Goal: Task Accomplishment & Management: Manage account settings

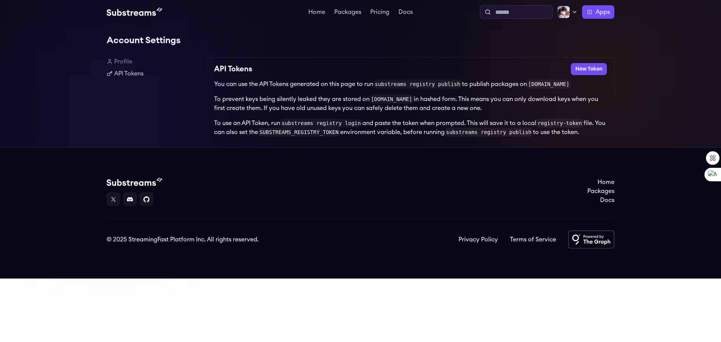
click at [518, 14] on input "text" at bounding box center [522, 12] width 54 height 9
type input "**********"
click at [510, 13] on input "**********" at bounding box center [522, 12] width 54 height 9
click at [506, 11] on input "**********" at bounding box center [522, 12] width 54 height 9
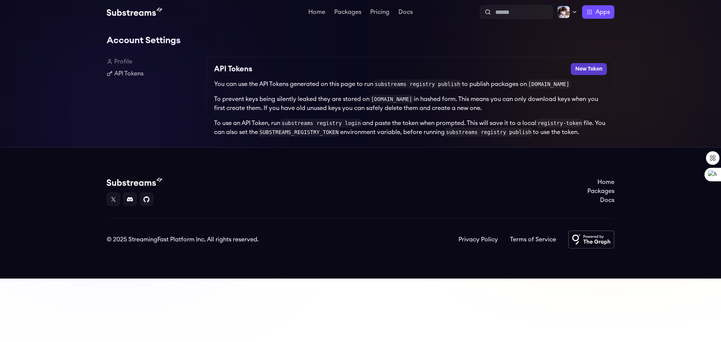
click at [588, 70] on button "New Token" at bounding box center [589, 69] width 36 height 12
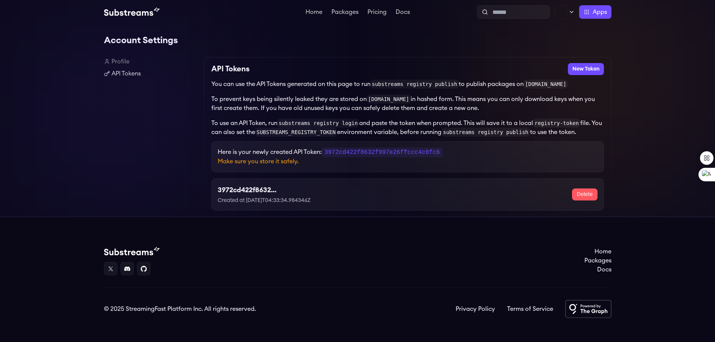
click at [405, 154] on code "3972cd422f8632f997e26ffccc4c0fc6" at bounding box center [382, 153] width 121 height 10
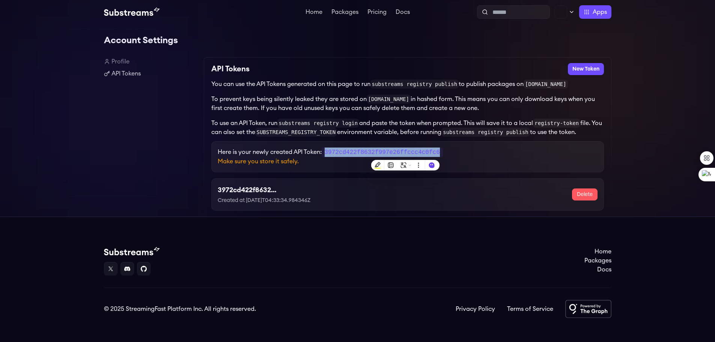
click at [483, 155] on p "Here is your newly created API Token: 3972cd422f8632f997e26ffccc4c0fc6" at bounding box center [408, 152] width 380 height 9
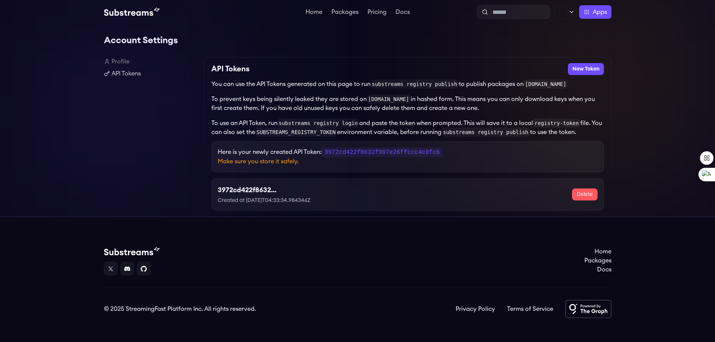
click at [143, 92] on div "Profile API Tokens" at bounding box center [151, 137] width 94 height 160
click at [115, 62] on link "Profile" at bounding box center [151, 61] width 94 height 9
click at [654, 53] on div "Account Settings Profile API Tokens API Tokens New Token You can use the API To…" at bounding box center [357, 120] width 715 height 193
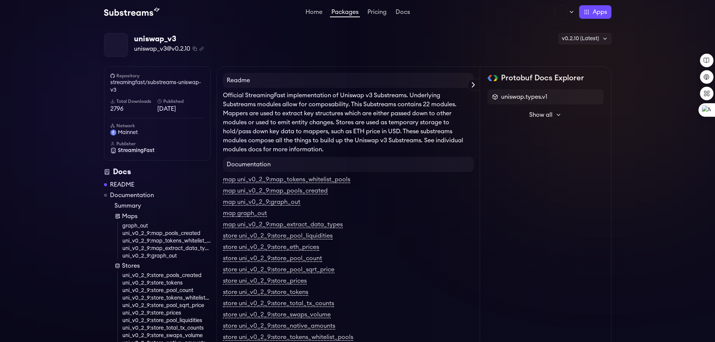
click at [124, 35] on div at bounding box center [125, 36] width 6 height 6
click at [260, 176] on link "map uni_v0_2_9:map_tokens_whitelist_pools" at bounding box center [286, 179] width 127 height 7
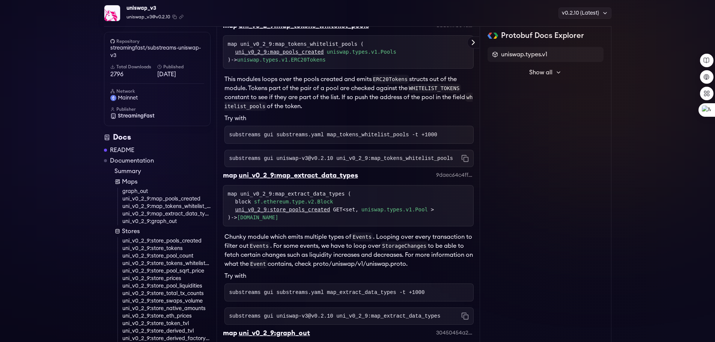
scroll to position [861, 0]
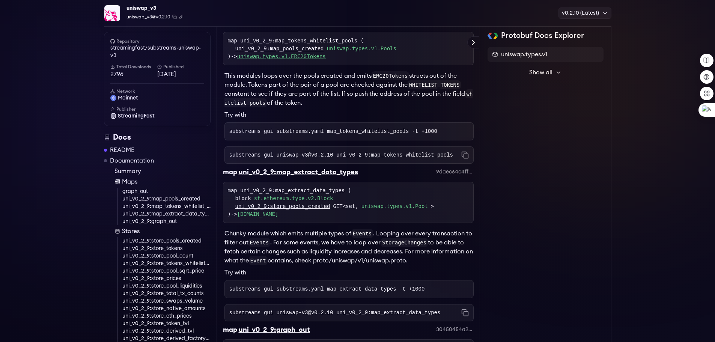
click at [301, 59] on link "uniswap.types.v1.ERC20Tokens" at bounding box center [281, 56] width 89 height 6
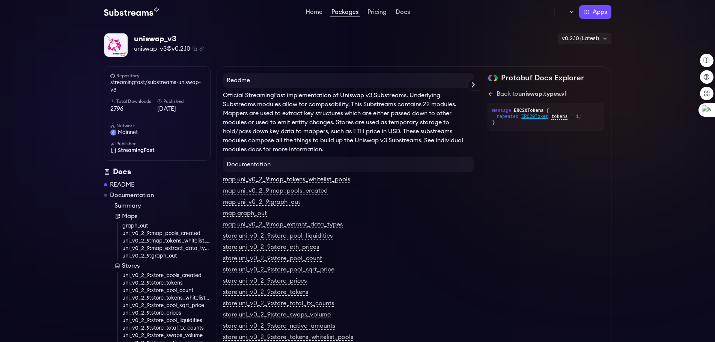
click at [294, 178] on link "map uni_v0_2_9:map_tokens_whitelist_pools" at bounding box center [286, 179] width 127 height 7
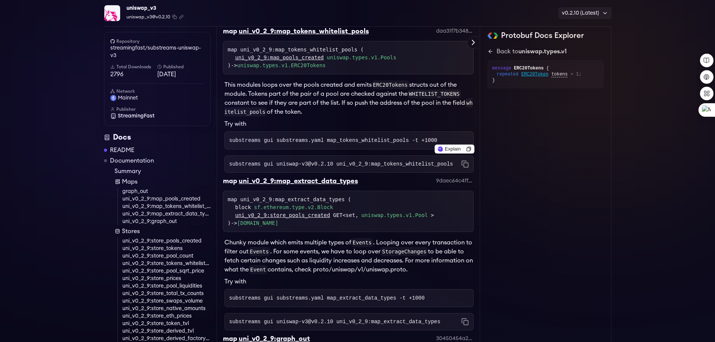
scroll to position [861, 0]
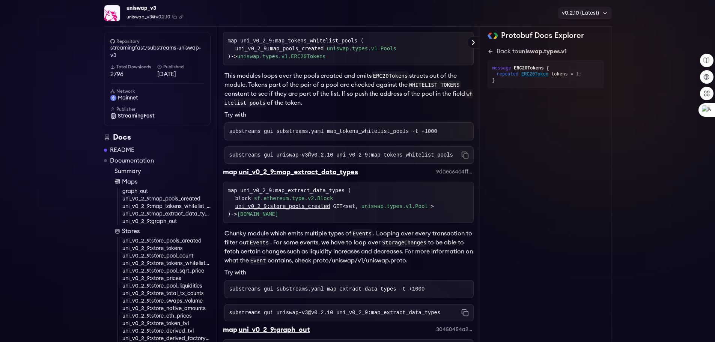
click at [341, 53] on link "uniswap.types.v1.Pools" at bounding box center [361, 49] width 69 height 8
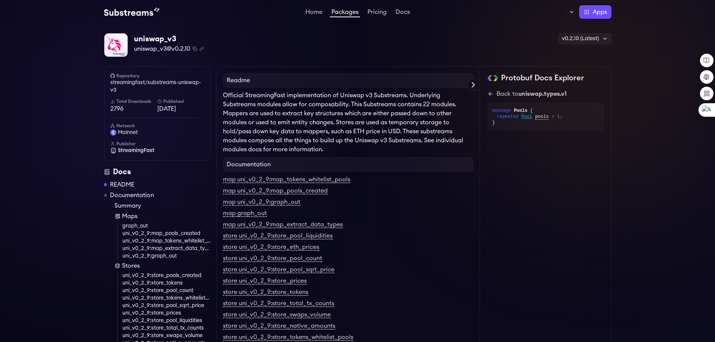
click at [143, 225] on link "graph_out" at bounding box center [166, 226] width 88 height 8
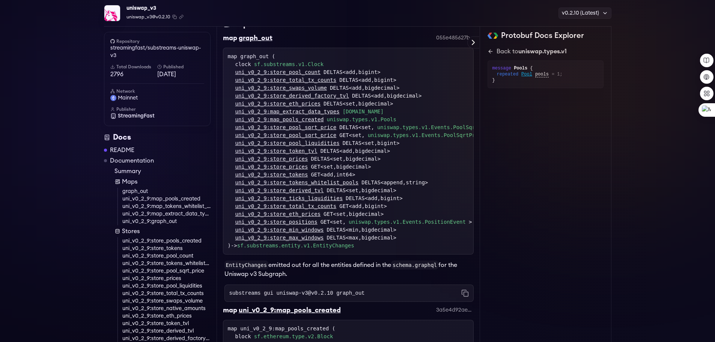
scroll to position [443, 0]
click at [155, 199] on link "uni_v0_2_9:map_pools_created" at bounding box center [166, 199] width 88 height 8
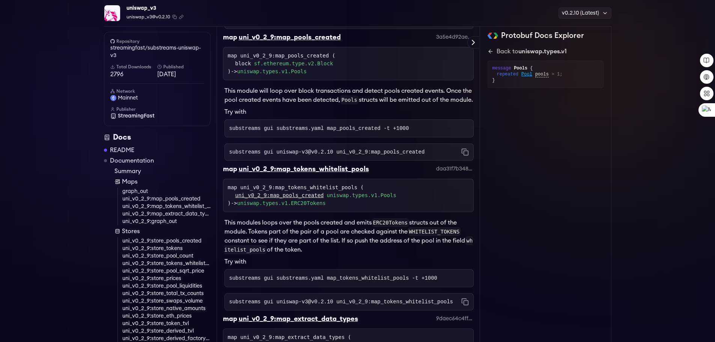
scroll to position [723, 0]
